Goal: Task Accomplishment & Management: Use online tool/utility

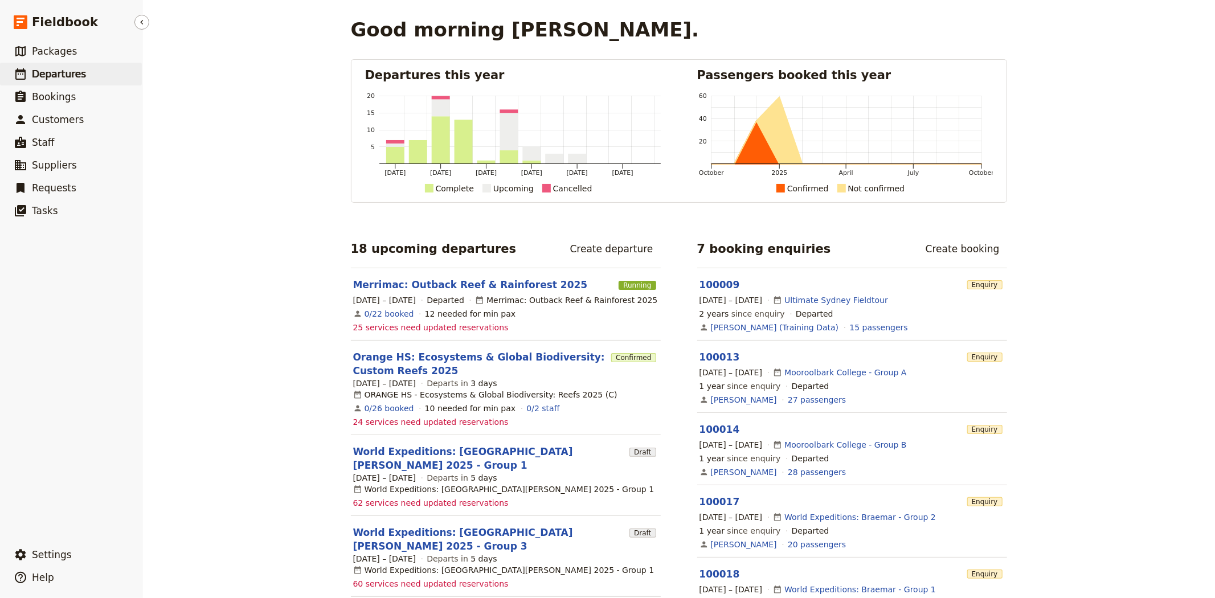
click at [63, 73] on span "Departures" at bounding box center [59, 73] width 54 height 11
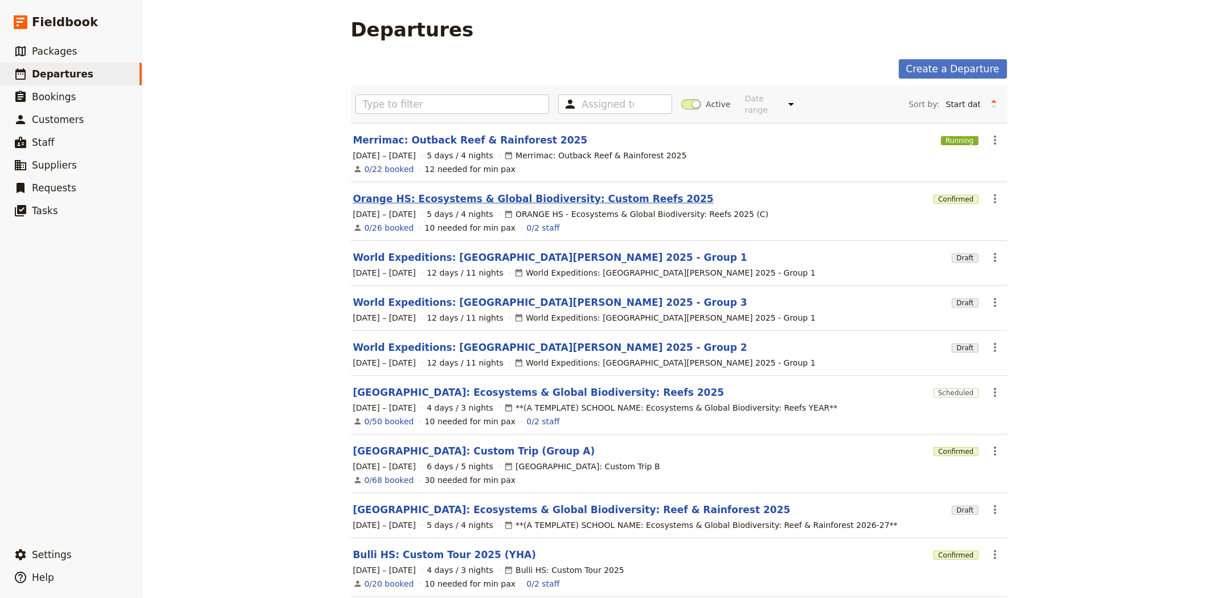
click at [395, 194] on link "Orange HS: Ecosystems & Global Biodiversity: Custom Reefs 2025" at bounding box center [533, 199] width 361 height 14
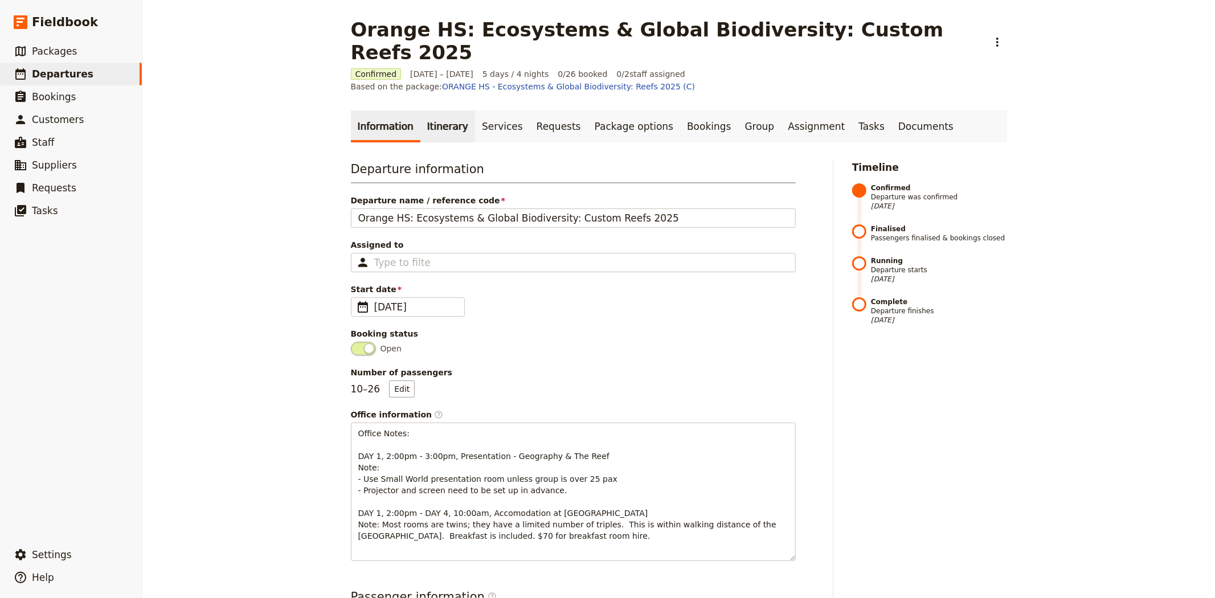
click at [424, 111] on link "Itinerary" at bounding box center [447, 127] width 55 height 32
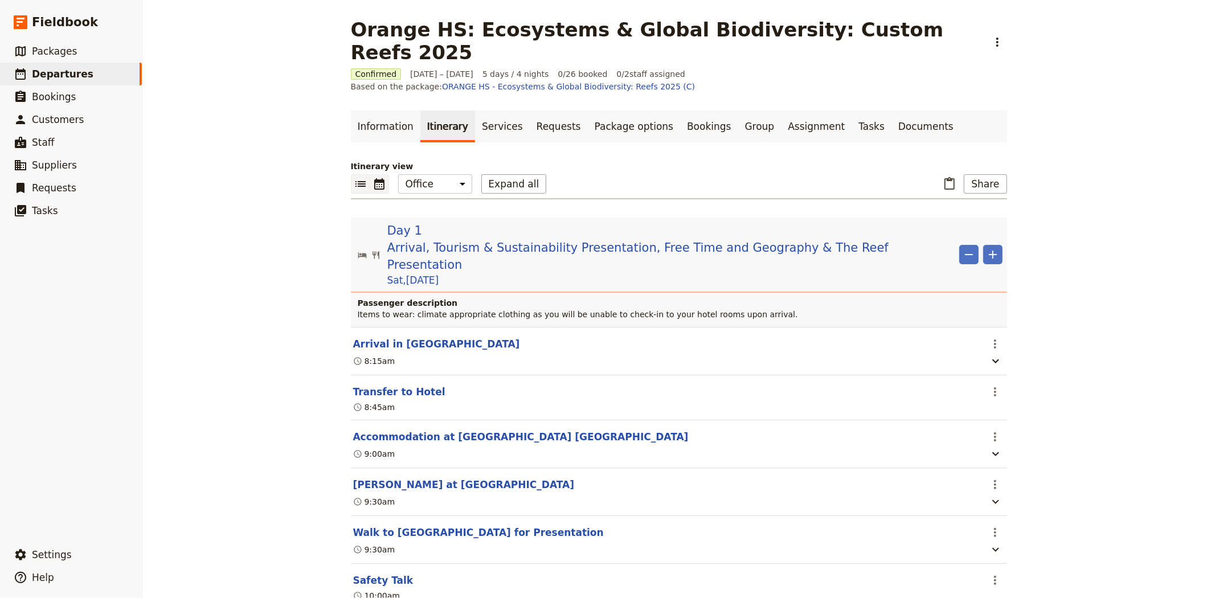
click at [379, 178] on icon "Calendar view" at bounding box center [379, 183] width 10 height 11
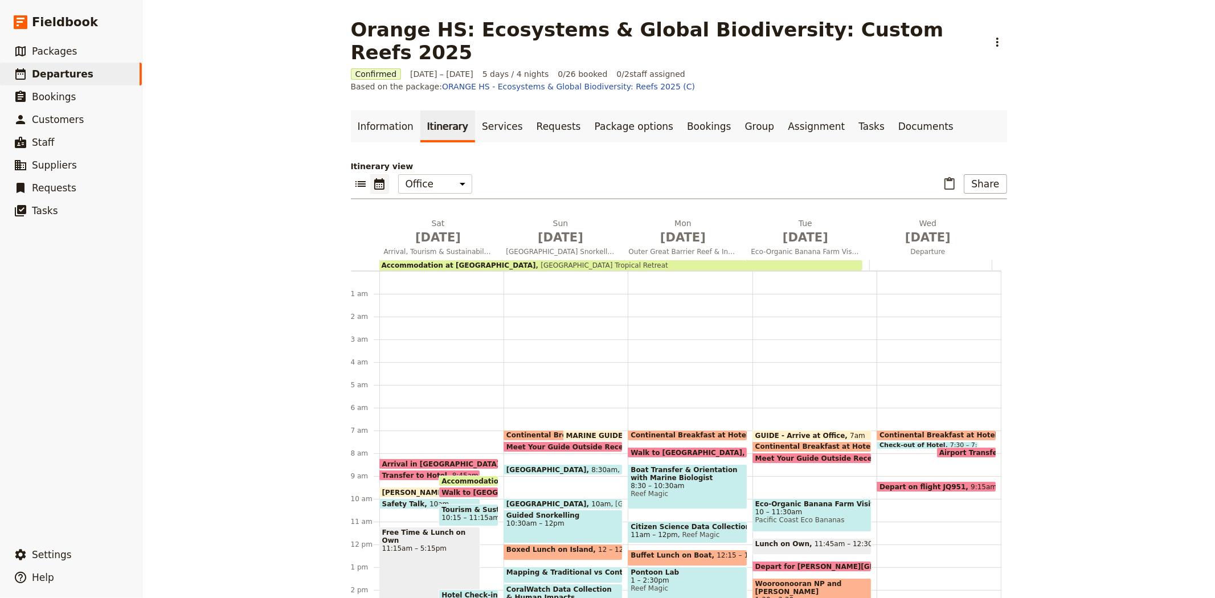
scroll to position [148, 0]
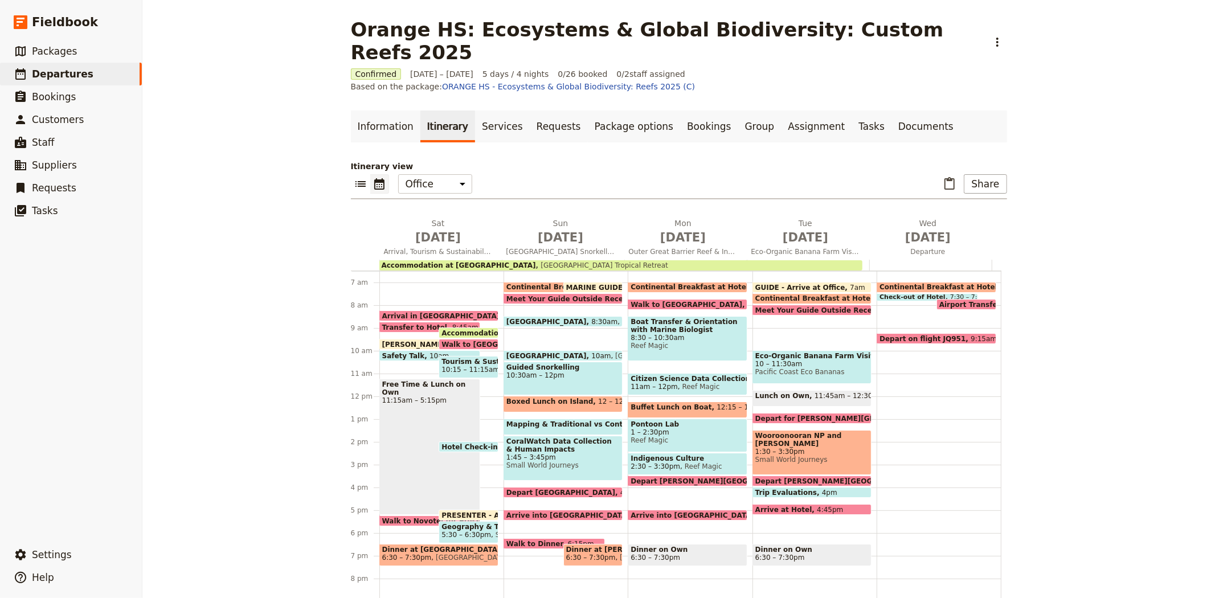
click at [783, 284] on span "GUIDE - Arrive at Office" at bounding box center [802, 287] width 95 height 7
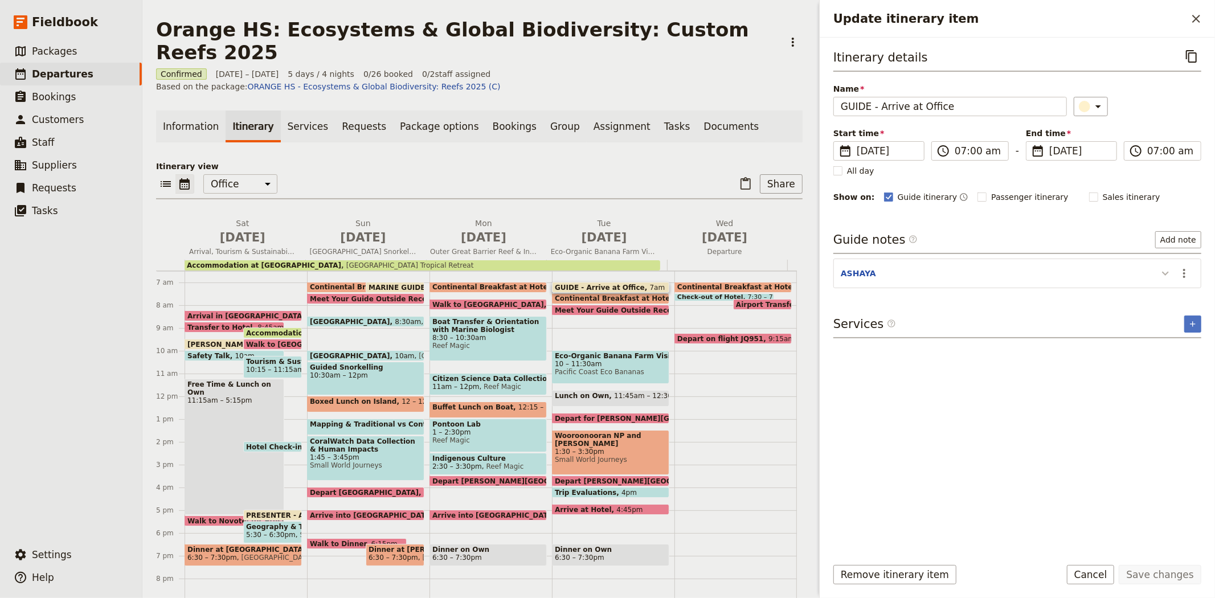
click at [1159, 271] on icon "Update itinerary item" at bounding box center [1166, 274] width 14 height 14
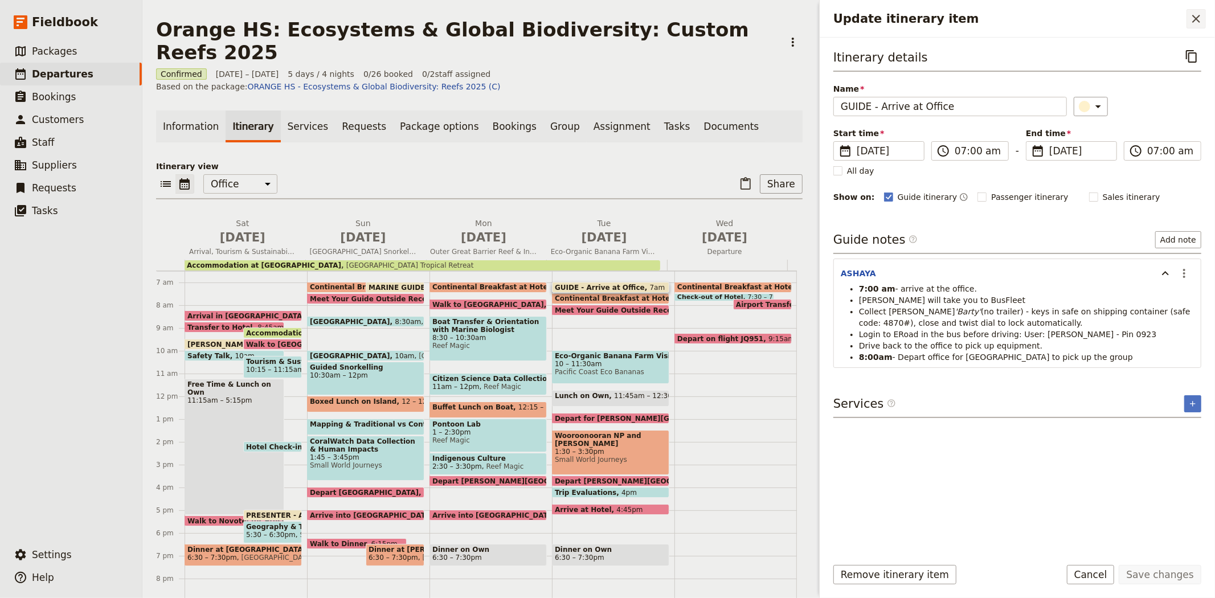
click at [1191, 19] on icon "Close drawer" at bounding box center [1196, 19] width 14 height 14
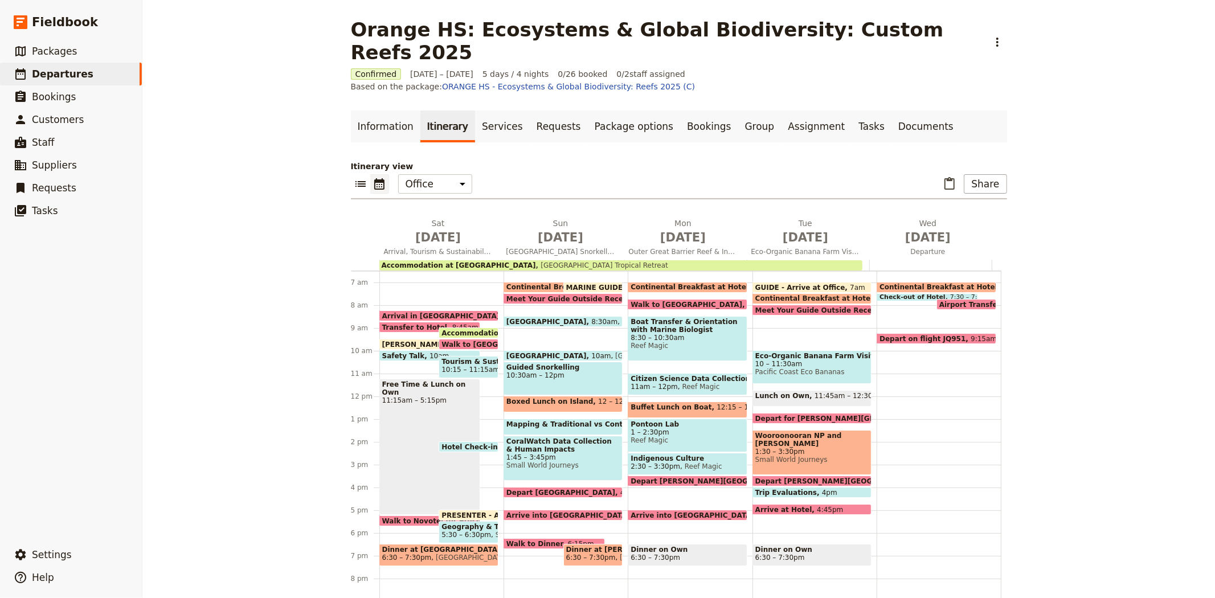
click at [808, 288] on span at bounding box center [812, 290] width 118 height 5
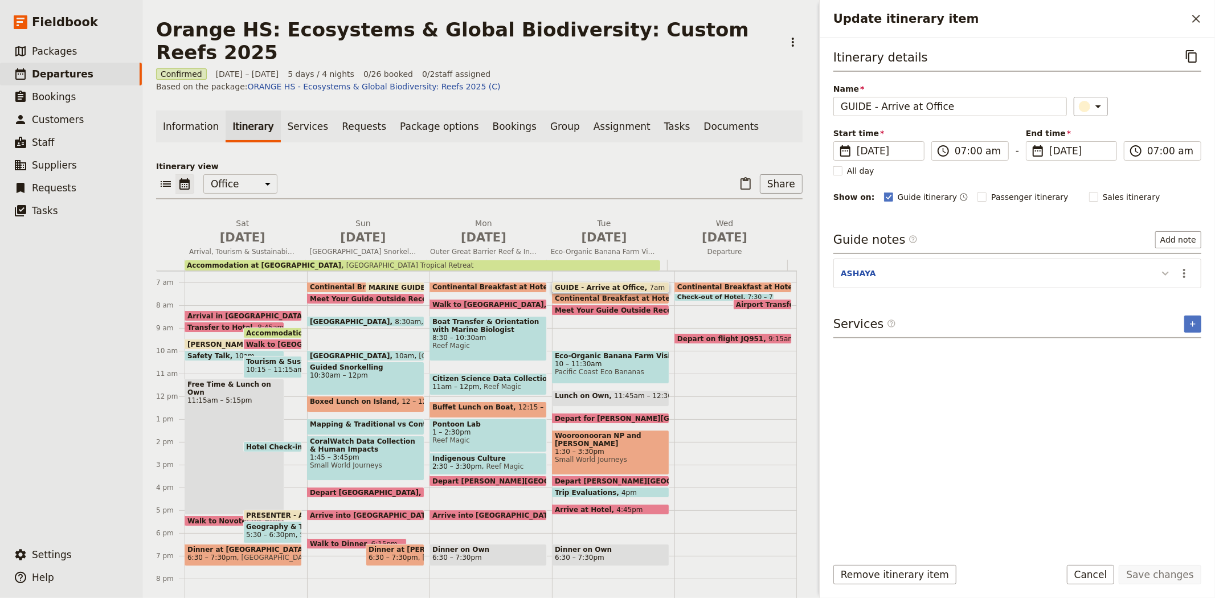
click at [1163, 276] on icon "Update itinerary item" at bounding box center [1166, 274] width 14 height 14
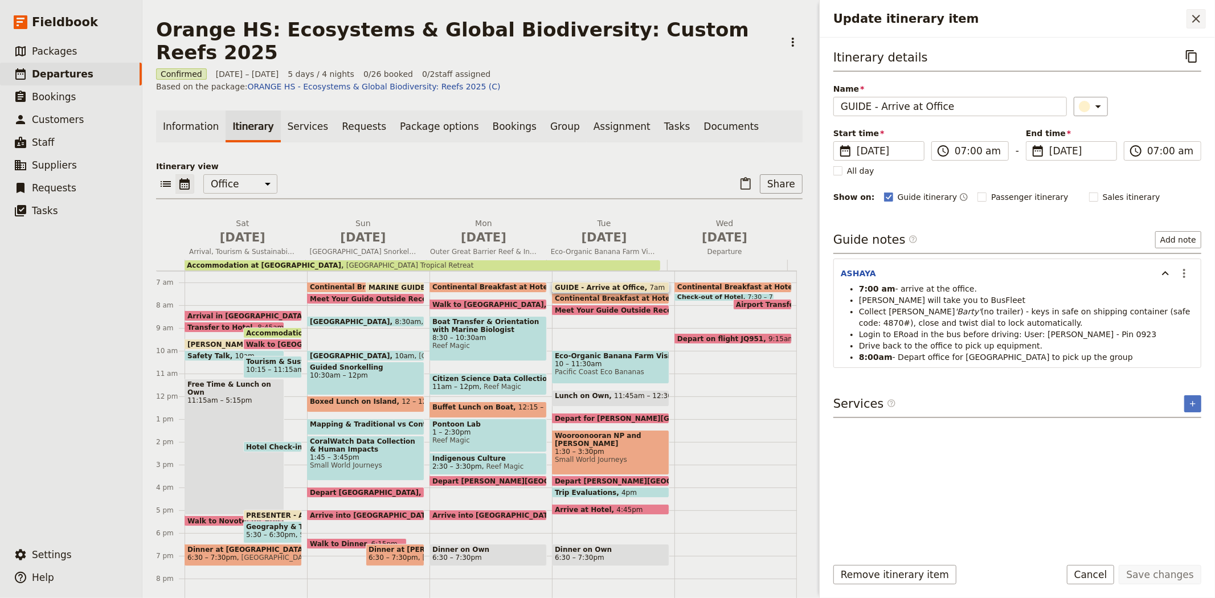
click at [1201, 26] on button "​" at bounding box center [1196, 18] width 19 height 19
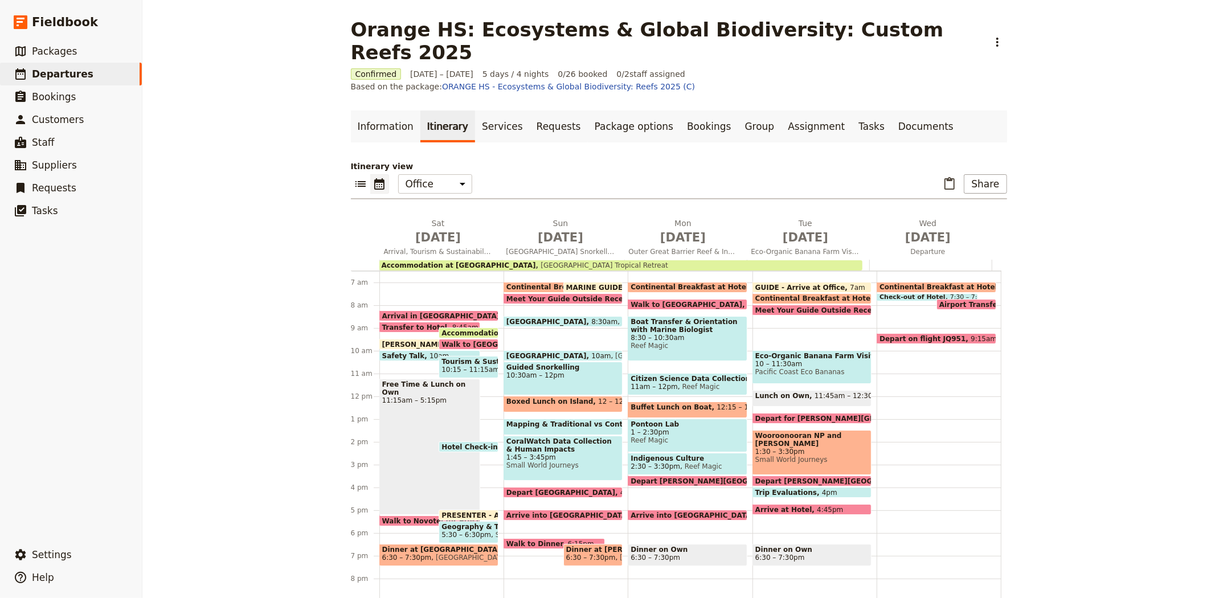
click at [781, 489] on span "Trip Evaluations" at bounding box center [788, 492] width 67 height 7
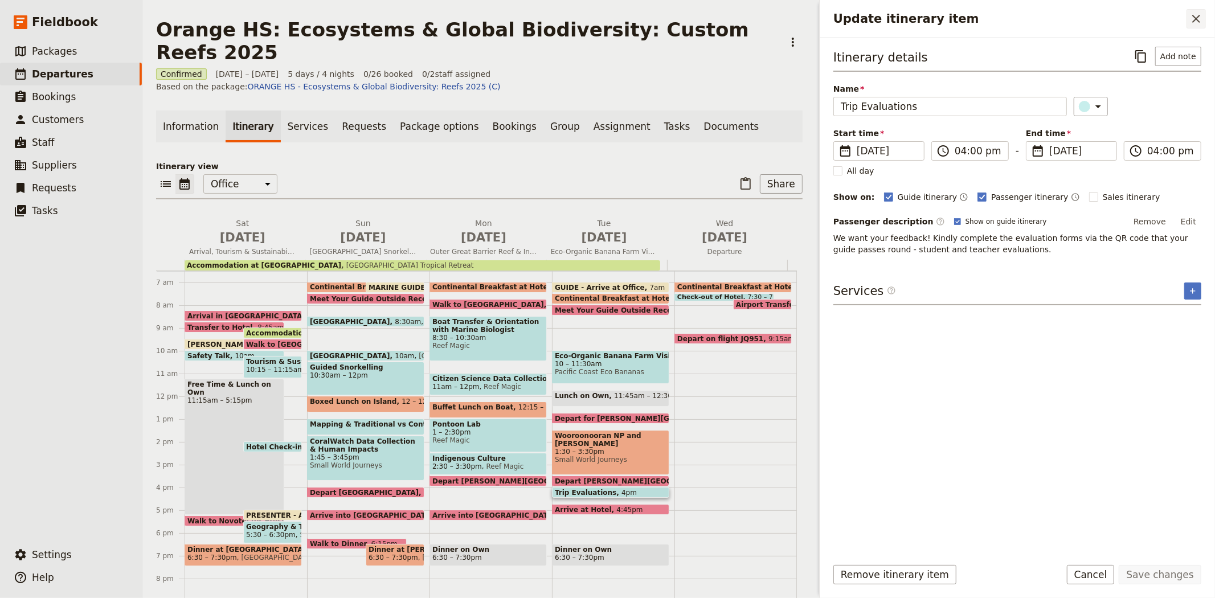
click at [1198, 15] on icon "Close drawer" at bounding box center [1196, 19] width 14 height 14
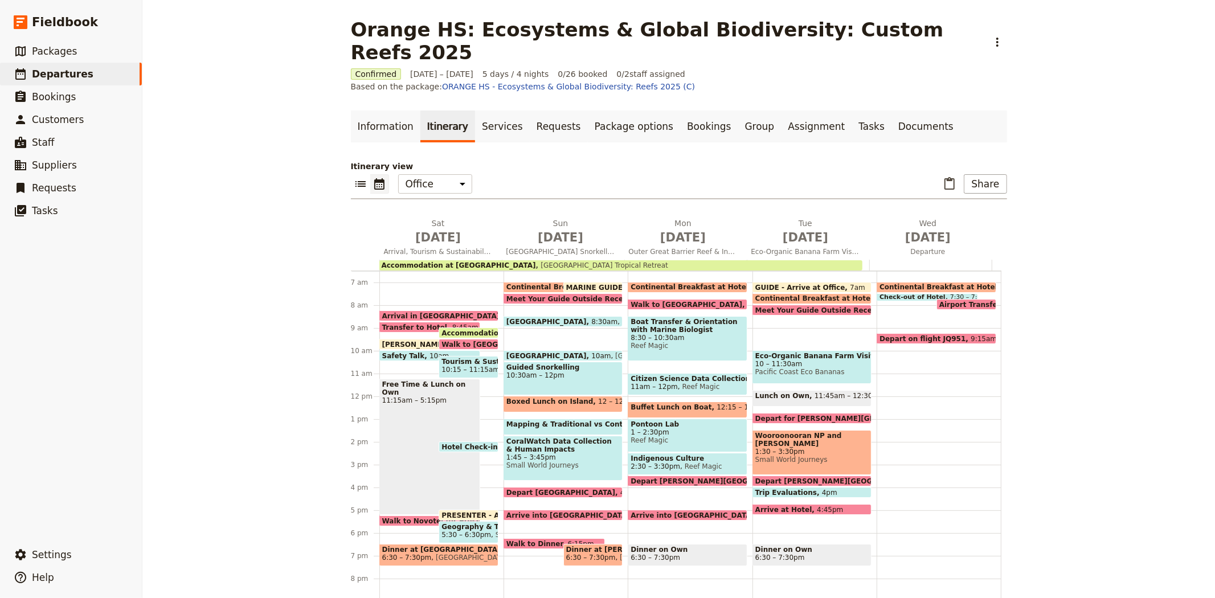
click at [448, 329] on span "Accommodation at [GEOGRAPHIC_DATA] [GEOGRAPHIC_DATA]" at bounding box center [563, 332] width 242 height 7
